Goal: Find specific page/section: Find specific page/section

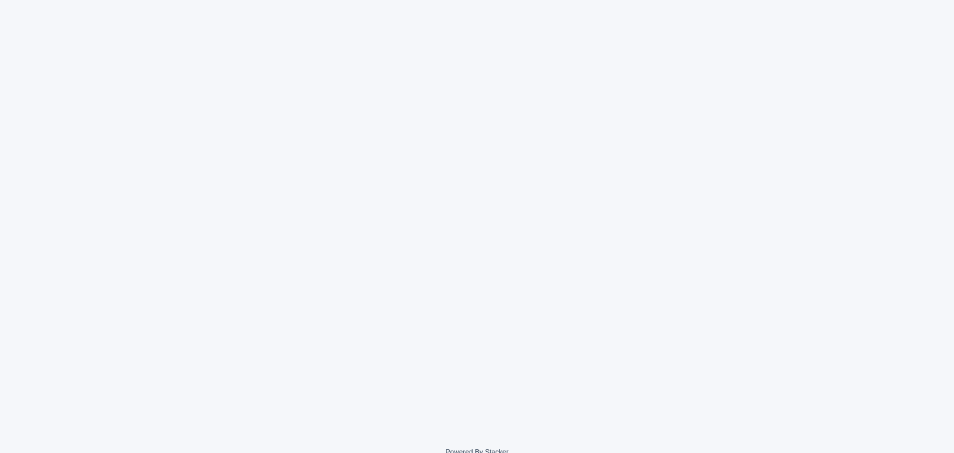
scroll to position [134, 0]
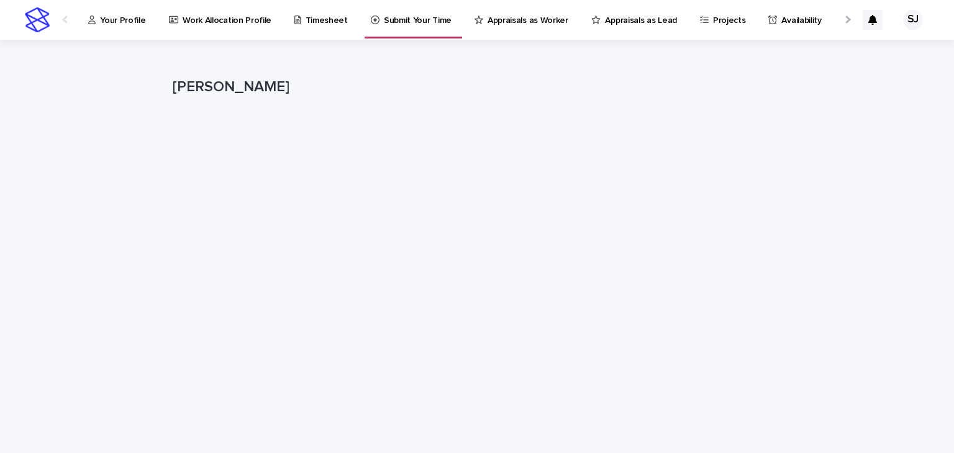
click at [148, 35] on link "Your Profile" at bounding box center [119, 19] width 65 height 39
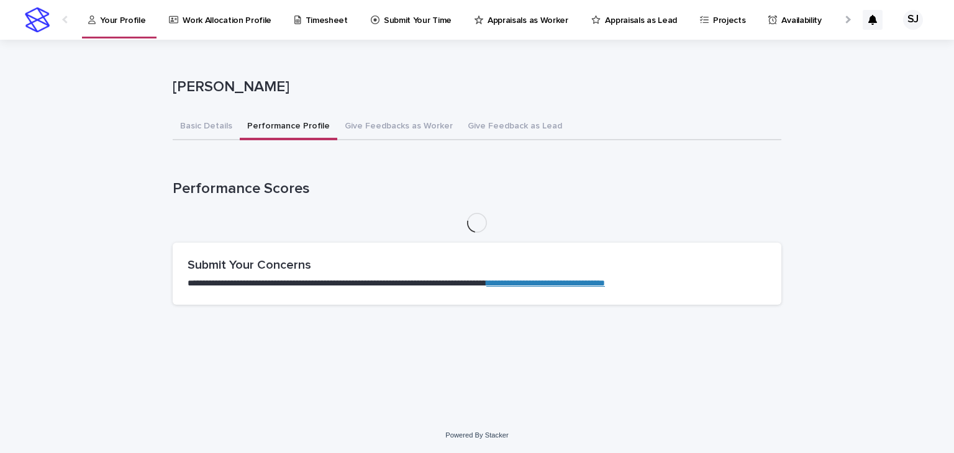
click at [314, 123] on button "Performance Profile" at bounding box center [289, 127] width 98 height 26
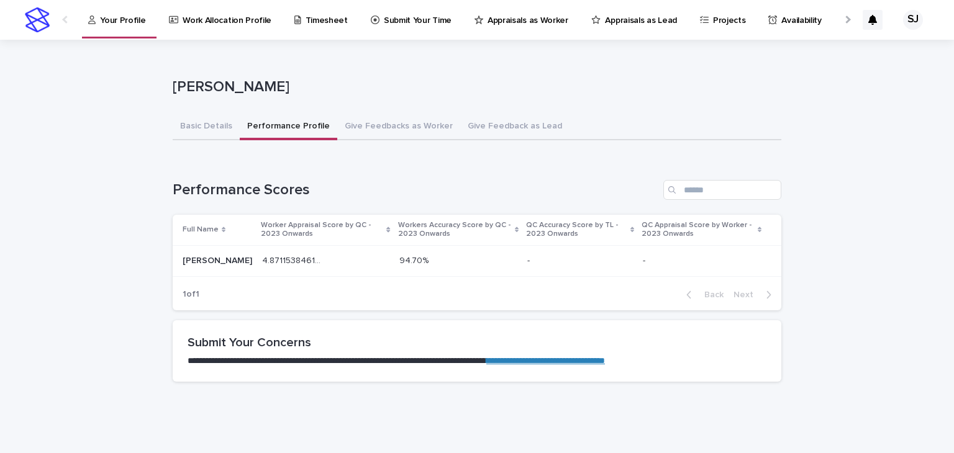
click at [353, 268] on div "4.871153846153846 4.871153846153846" at bounding box center [325, 261] width 127 height 20
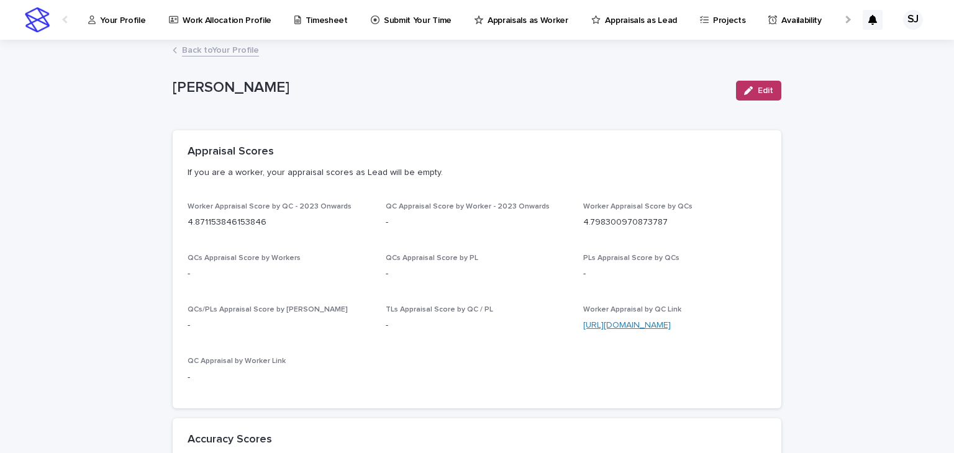
click at [653, 324] on link "[URL][DOMAIN_NAME]" at bounding box center [627, 325] width 88 height 9
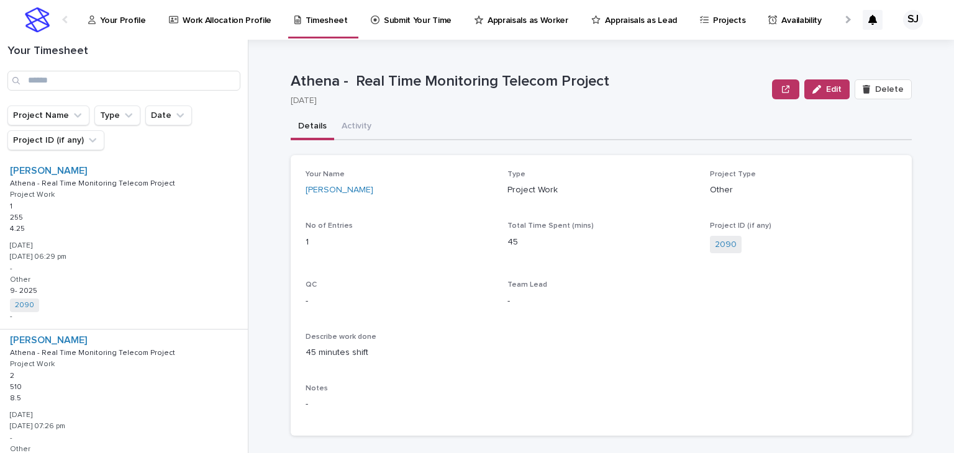
scroll to position [1122, 0]
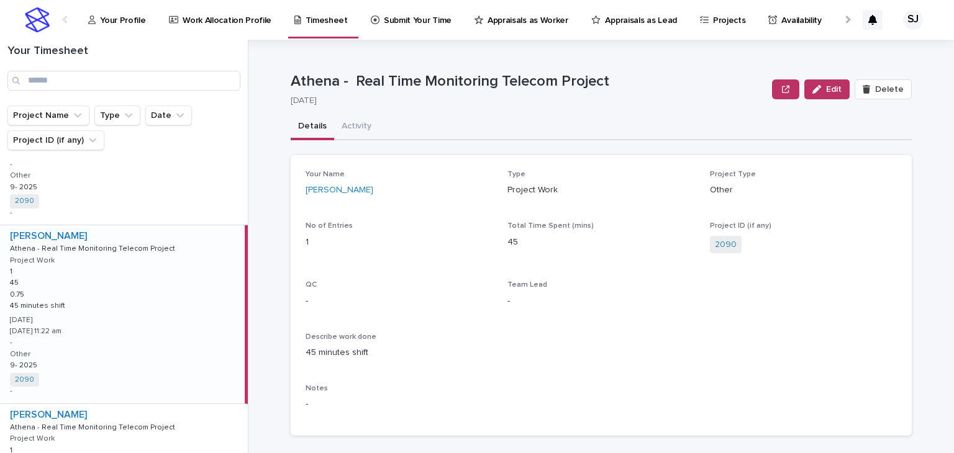
click at [394, 84] on p "Athena - Real Time Monitoring Telecom Project" at bounding box center [529, 82] width 476 height 18
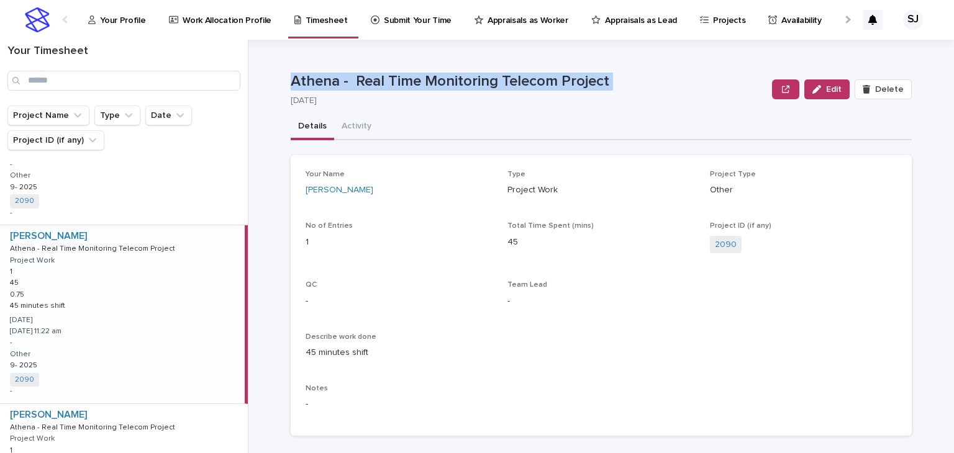
click at [394, 84] on p "Athena - Real Time Monitoring Telecom Project" at bounding box center [529, 82] width 476 height 18
copy p "Athena - Real Time Monitoring Telecom Project"
click at [89, 11] on div "Your Profile" at bounding box center [119, 13] width 65 height 26
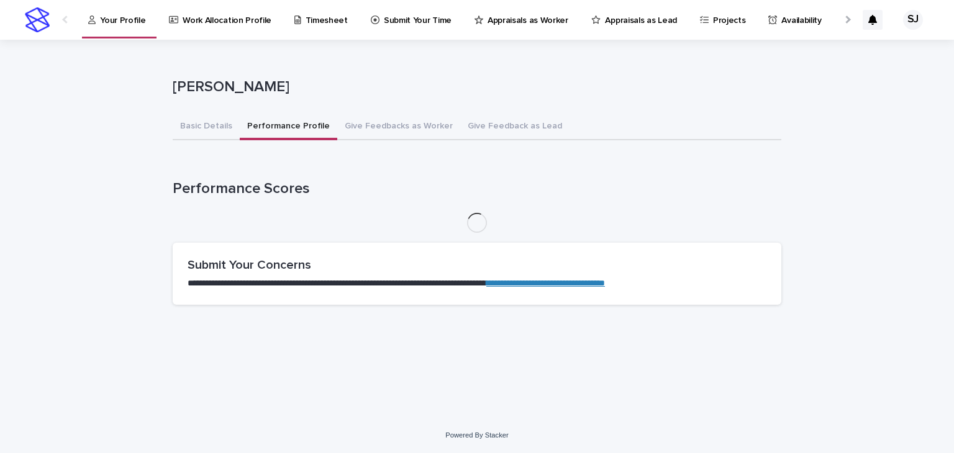
click at [234, 119] on div "Basic Details Performance Profile Give Feedbacks as Worker Give Feedback as Lead" at bounding box center [477, 127] width 609 height 26
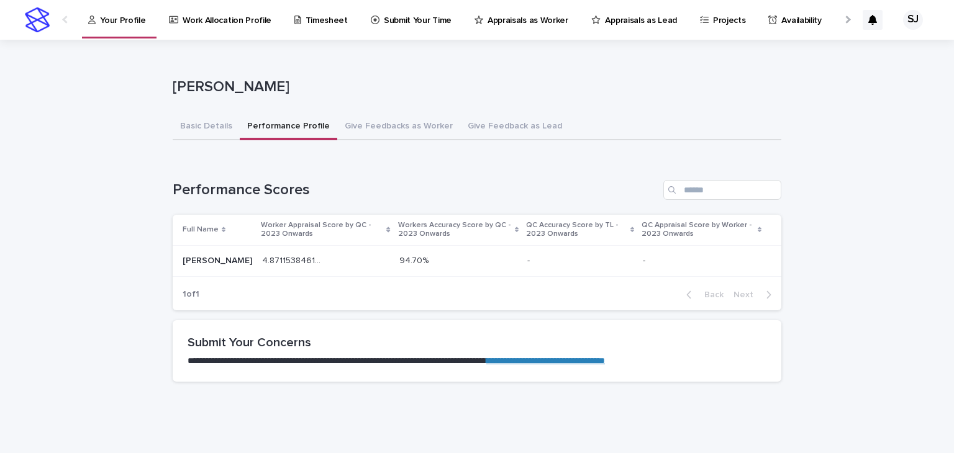
click at [240, 119] on button "Performance Profile" at bounding box center [289, 127] width 98 height 26
